Goal: Task Accomplishment & Management: Manage account settings

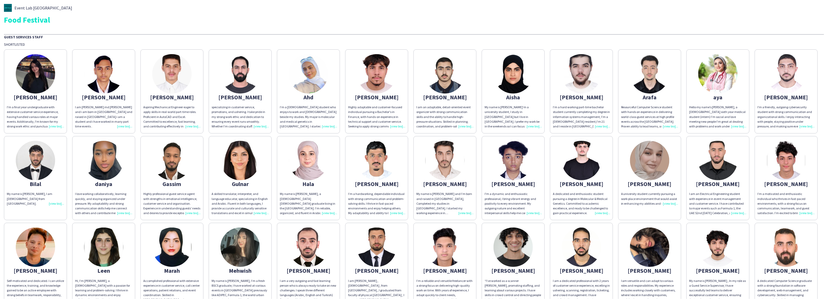
scroll to position [12, 0]
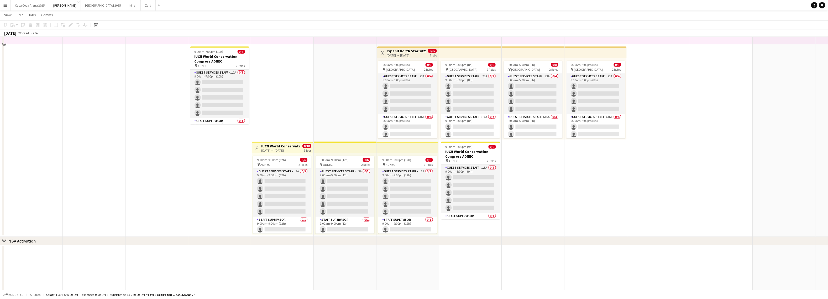
scroll to position [110, 0]
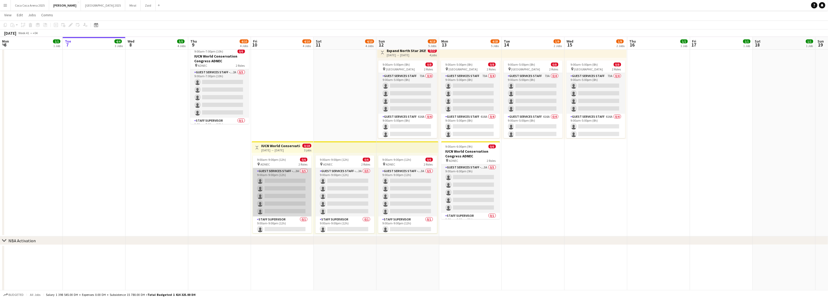
click at [278, 189] on app-card-role "Guest Services Staff - Senior 3A 0/5 9:00am-9:00pm (12h) single-neutral-actions…" at bounding box center [282, 192] width 59 height 48
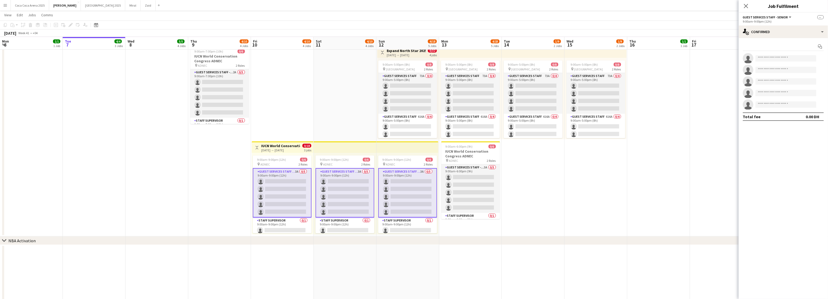
click at [289, 177] on app-card-role "Guest Services Staff - Senior 3A 0/5 9:00am-9:00pm (12h) single-neutral-actions…" at bounding box center [282, 192] width 59 height 49
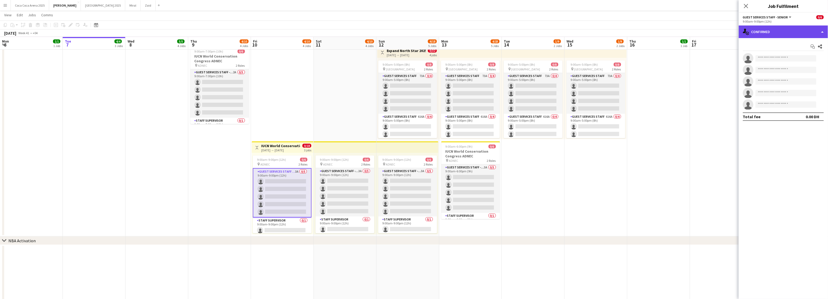
click at [780, 33] on div "single-neutral-actions-check-2 Confirmed" at bounding box center [782, 31] width 89 height 13
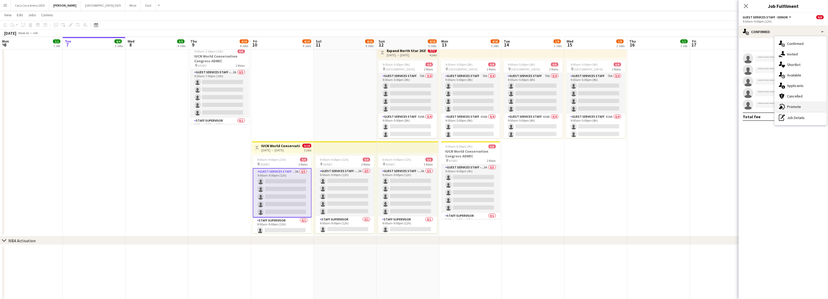
click at [791, 106] on span "Promote" at bounding box center [794, 106] width 14 height 5
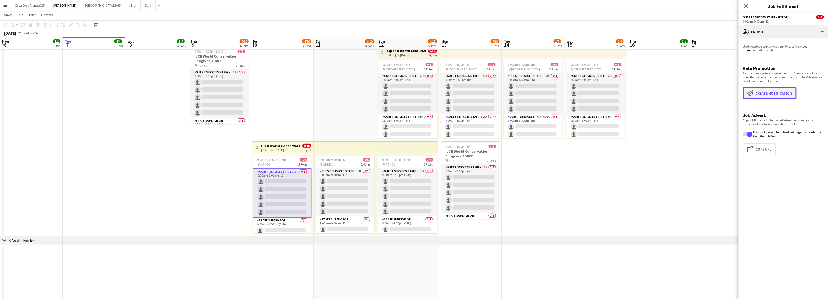
click at [767, 93] on button "Create notification Create notification" at bounding box center [769, 93] width 54 height 12
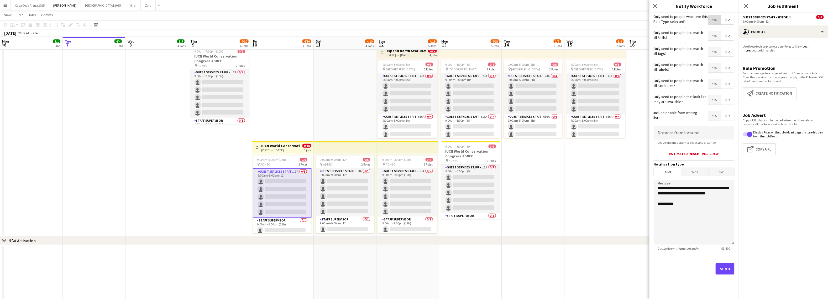
click at [715, 22] on span "Yes" at bounding box center [714, 19] width 13 height 9
click at [727, 269] on button "Send" at bounding box center [724, 269] width 19 height 12
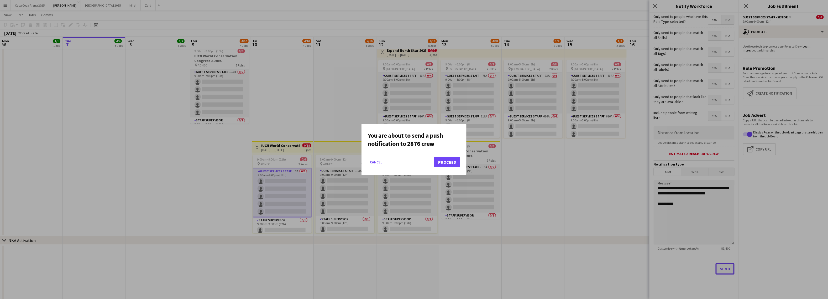
scroll to position [0, 0]
click at [450, 164] on button "Proceed" at bounding box center [447, 162] width 26 height 10
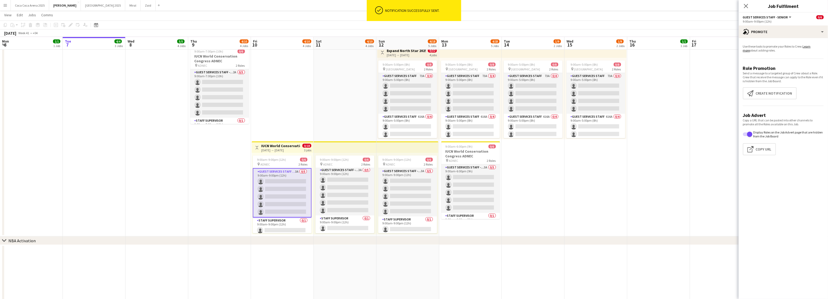
scroll to position [1, 0]
click at [280, 218] on app-card-role "Staff Supervisor 0/1 9:00am-9:00pm (12h) single-neutral-actions" at bounding box center [282, 224] width 59 height 18
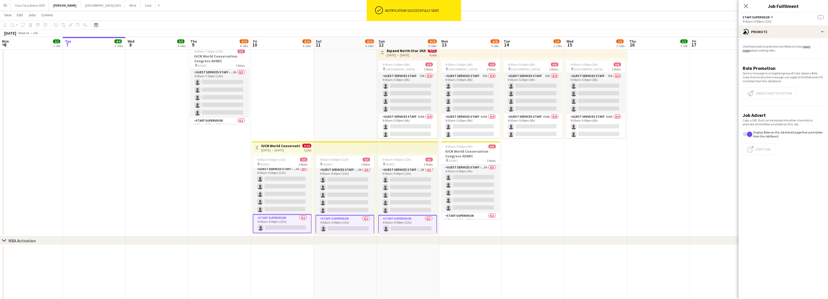
scroll to position [2, 0]
click at [284, 224] on app-card-role "Staff Supervisor 0/1 9:00am-9:00pm (12h) single-neutral-actions" at bounding box center [282, 224] width 59 height 19
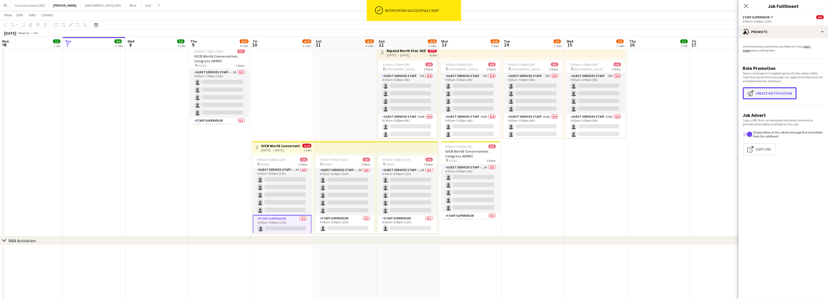
click at [765, 98] on button "Create notification Create notification" at bounding box center [769, 93] width 54 height 12
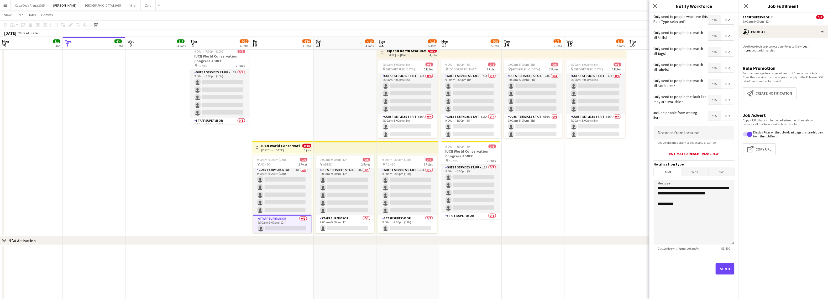
click at [713, 23] on span "Yes" at bounding box center [714, 19] width 13 height 9
click at [724, 271] on button "Send" at bounding box center [724, 269] width 19 height 12
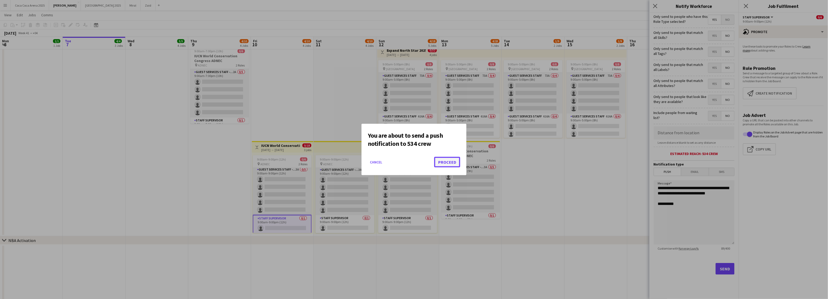
click at [445, 163] on button "Proceed" at bounding box center [447, 162] width 26 height 10
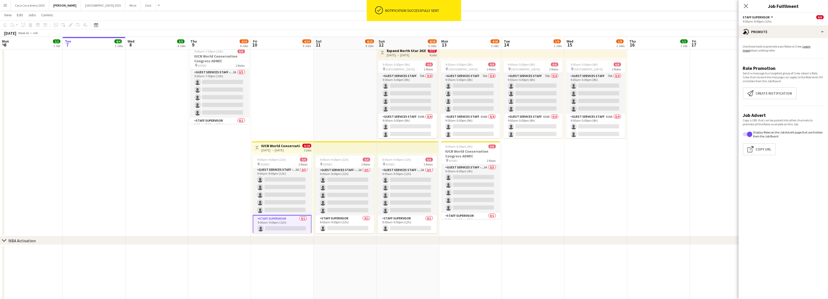
click at [289, 227] on app-card-role "Staff Supervisor 0/1 9:00am-9:00pm (12h) single-neutral-actions" at bounding box center [282, 224] width 59 height 19
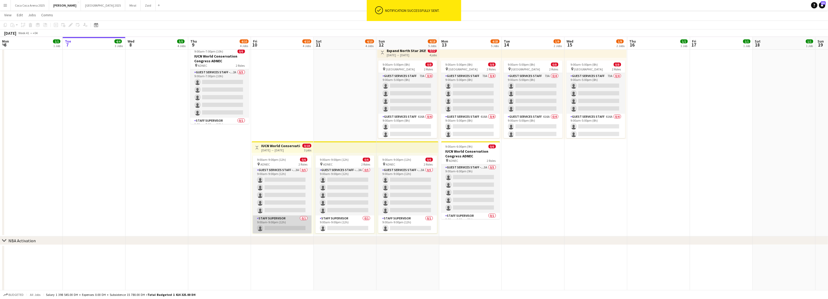
click at [291, 227] on app-card-role "Staff Supervisor 0/1 9:00am-9:00pm (12h) single-neutral-actions" at bounding box center [282, 224] width 59 height 18
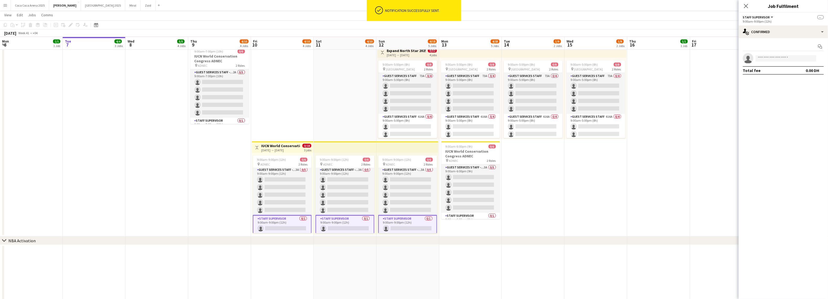
scroll to position [2, 0]
click at [762, 33] on div "single-neutral-actions-check-2 Confirmed" at bounding box center [782, 31] width 89 height 13
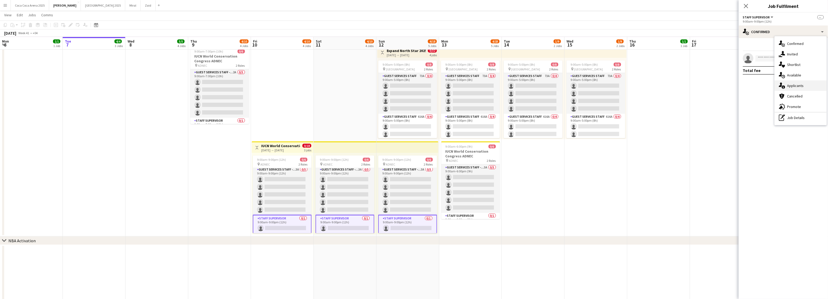
click at [787, 86] on span "Applicants" at bounding box center [795, 85] width 17 height 5
click at [222, 176] on app-date-cell "10:00am-10:00pm (12h) 1/1 pin Dubai 1 Role Runner [DATE] 10:00am-10:00pm (12h) …" at bounding box center [219, 92] width 63 height 287
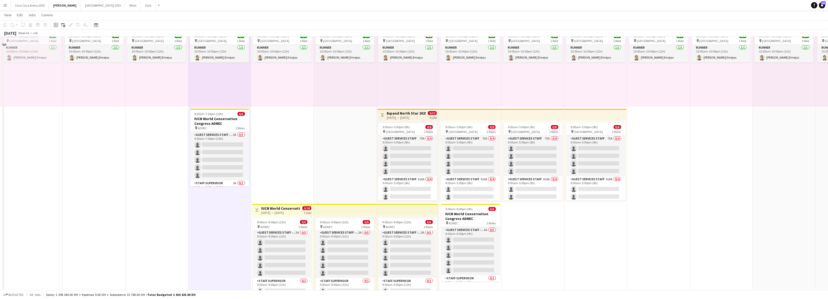
scroll to position [0, 0]
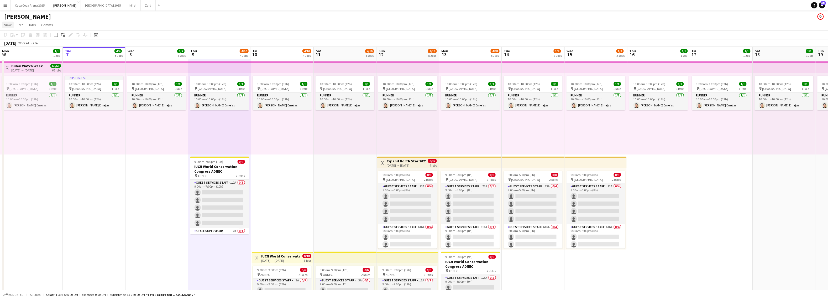
click at [6, 24] on span "View" at bounding box center [7, 25] width 7 height 5
click at [45, 148] on div "10:00am-10:00pm (12h) 1/1 pin Dubai 1 Role Runner [DATE] 10:00am-10:00pm (12h) …" at bounding box center [31, 113] width 63 height 81
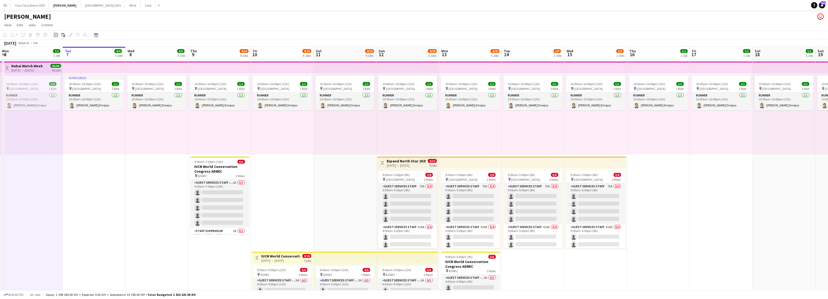
click at [6, 5] on app-icon "Menu" at bounding box center [5, 5] width 4 height 4
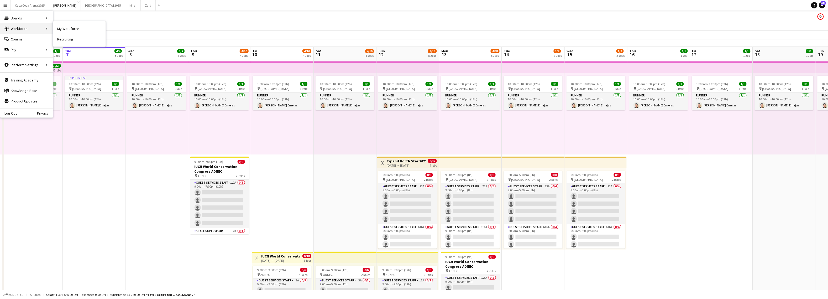
click at [18, 27] on div "Workforce Workforce" at bounding box center [26, 28] width 52 height 10
click at [66, 25] on link "My Workforce" at bounding box center [79, 28] width 52 height 10
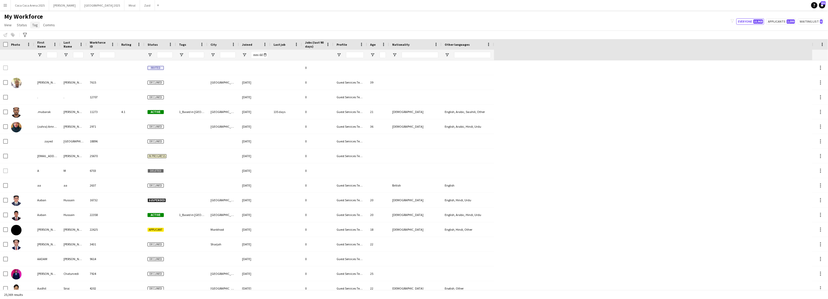
click at [33, 24] on span "Tag" at bounding box center [35, 25] width 6 height 5
